Goal: Task Accomplishment & Management: Use online tool/utility

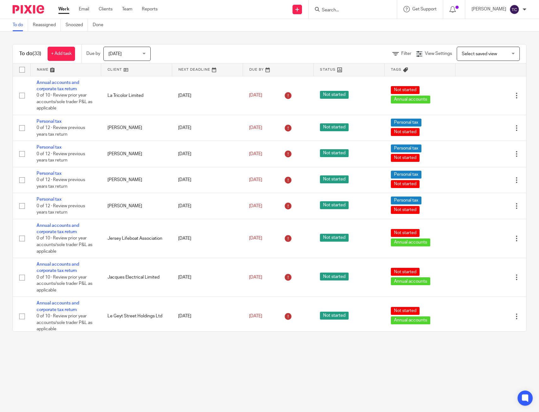
click at [247, 41] on div "To do (33) + Add task Due by [DATE] [DATE] [DATE] [DATE] This week Next week Th…" at bounding box center [269, 188] width 539 height 313
click at [203, 37] on div "To do (33) + Add task Due by [DATE] [DATE] [DATE] [DATE] This week Next week Th…" at bounding box center [269, 188] width 539 height 313
click at [240, 39] on div "To do (33) + Add task Due by [DATE] [DATE] [DATE] [DATE] This week Next week Th…" at bounding box center [269, 188] width 539 height 313
click at [236, 14] on div "Send new email Create task Add client Request signature Get Support Contact Sup…" at bounding box center [353, 9] width 372 height 19
click at [188, 35] on div "To do (33) + Add task Due by [DATE] [DATE] [DATE] [DATE] This week Next week Th…" at bounding box center [269, 188] width 539 height 313
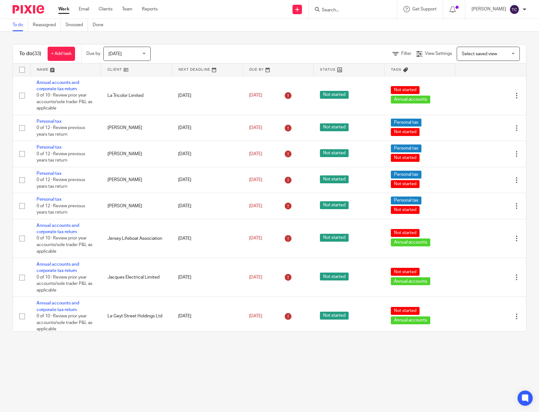
drag, startPoint x: 19, startPoint y: 52, endPoint x: 190, endPoint y: 52, distance: 171.6
click at [190, 52] on div "To do (33) + Add task Due by [DATE] [DATE] [DATE] [DATE] This week Next week Th…" at bounding box center [270, 53] width 514 height 19
drag, startPoint x: 190, startPoint y: 52, endPoint x: 156, endPoint y: 38, distance: 36.3
click at [157, 38] on div "To do (33) + Add task Due by [DATE] [DATE] [DATE] [DATE] This week Next week Th…" at bounding box center [269, 188] width 539 height 313
click at [16, 40] on div "To do (33) + Add task Due by [DATE] [DATE] [DATE] [DATE] This week Next week Th…" at bounding box center [269, 188] width 539 height 313
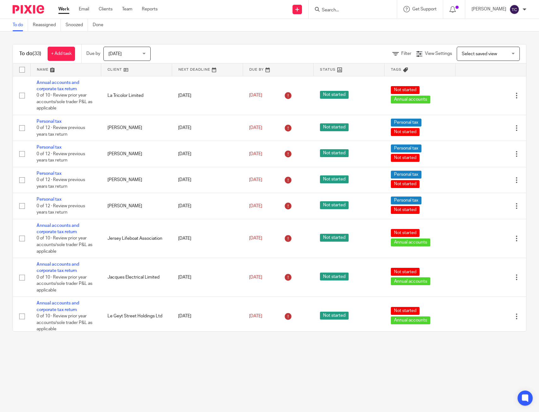
drag, startPoint x: 18, startPoint y: 51, endPoint x: 413, endPoint y: 347, distance: 493.0
click at [413, 347] on main "To do Reassigned Snoozed Done To do (33) + Add task Due by [DATE] [DATE] [DATE]…" at bounding box center [269, 206] width 539 height 412
drag, startPoint x: 413, startPoint y: 347, endPoint x: 413, endPoint y: 351, distance: 4.4
click at [413, 351] on main "To do Reassigned Snoozed Done To do (33) + Add task Due by [DATE] [DATE] [DATE]…" at bounding box center [269, 206] width 539 height 412
click at [188, 40] on div "To do (33) + Add task Due by [DATE] [DATE] [DATE] [DATE] This week Next week Th…" at bounding box center [269, 188] width 539 height 313
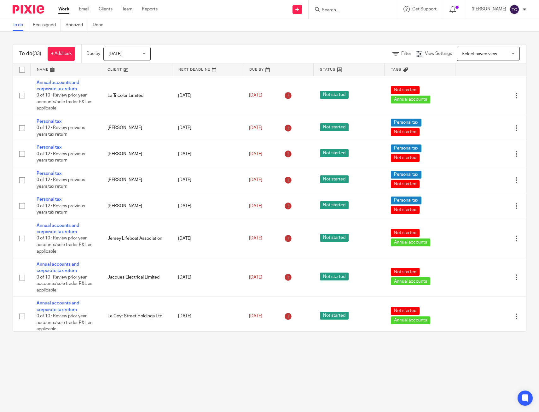
click at [498, 56] on span "Select saved view" at bounding box center [485, 53] width 46 height 13
click at [380, 37] on div "To do (33) + Add task Due by [DATE] [DATE] [DATE] [DATE] This week Next week Th…" at bounding box center [269, 188] width 539 height 313
